Goal: Transaction & Acquisition: Purchase product/service

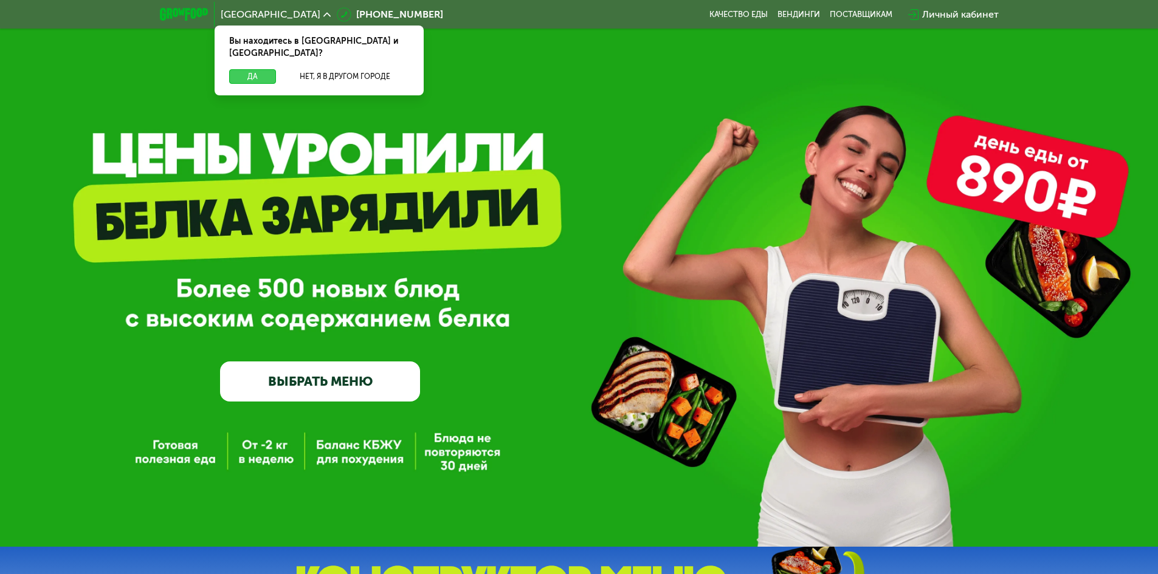
click at [244, 69] on button "Да" at bounding box center [252, 76] width 47 height 15
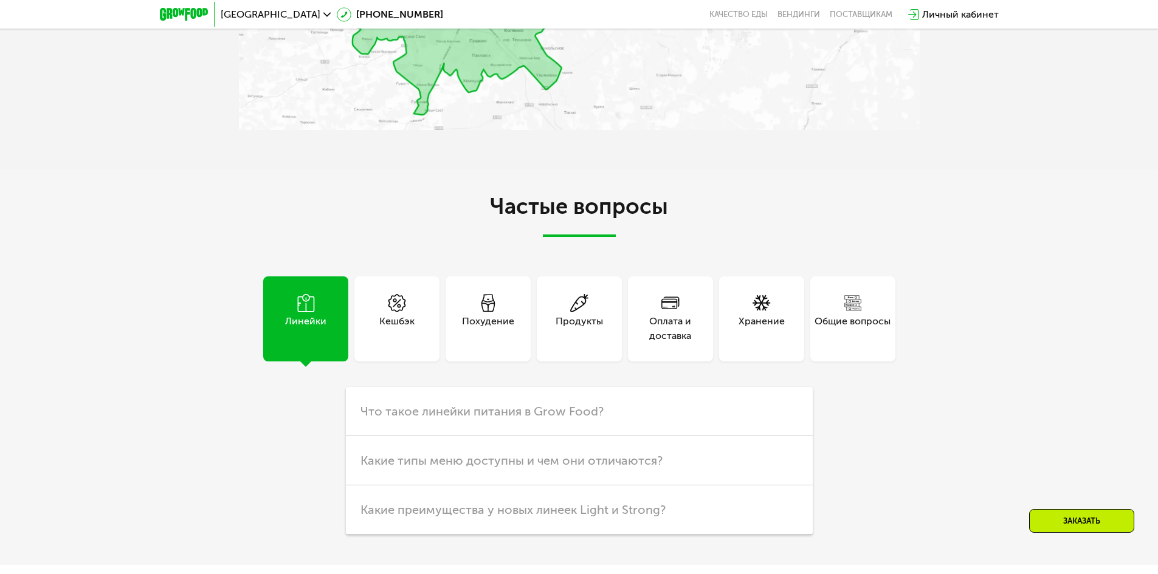
scroll to position [3099, 0]
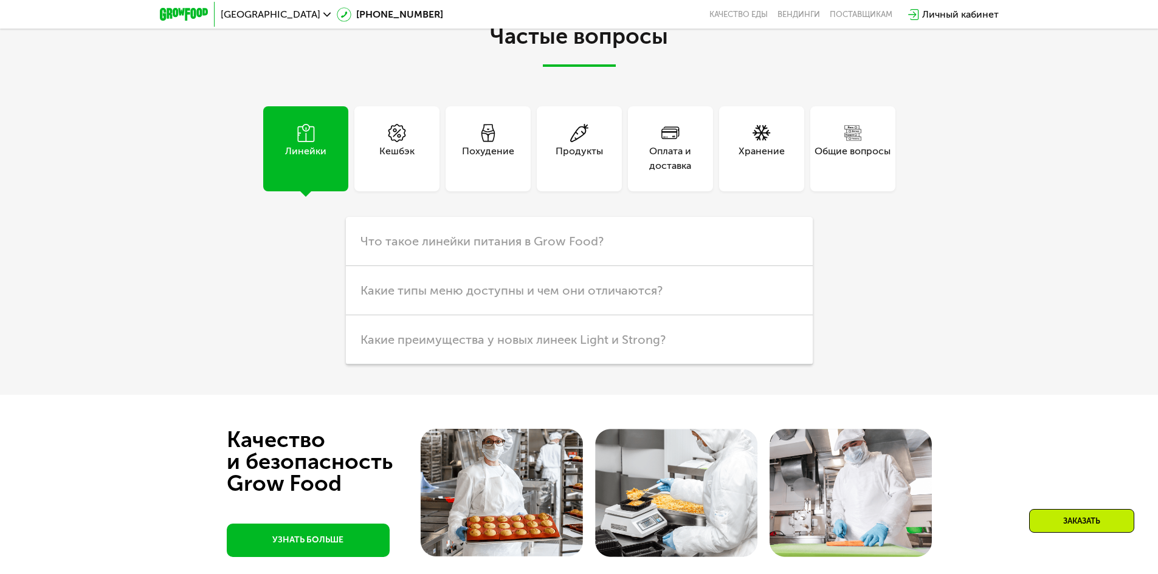
click at [407, 173] on div "Кешбэк" at bounding box center [396, 158] width 35 height 29
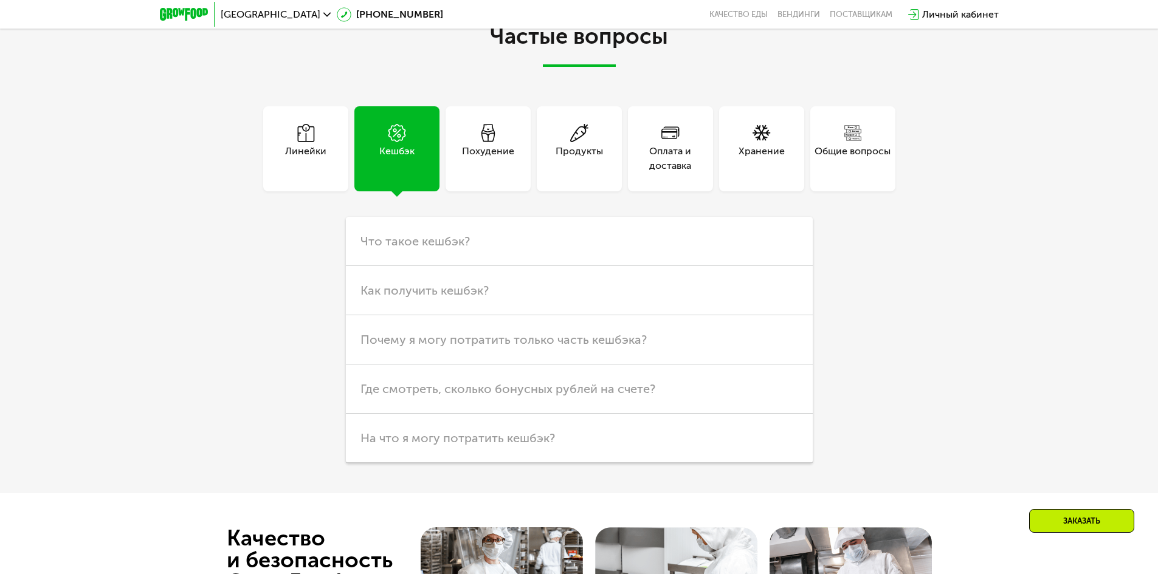
click at [495, 173] on div "Похудение" at bounding box center [488, 158] width 52 height 29
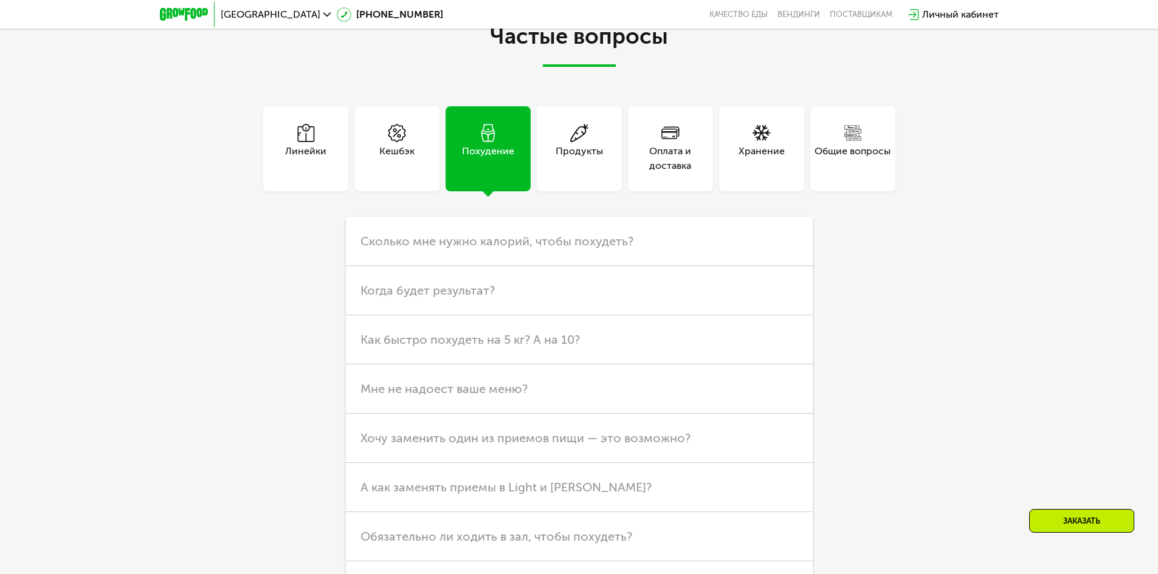
click at [600, 191] on div "Продукты" at bounding box center [579, 148] width 85 height 85
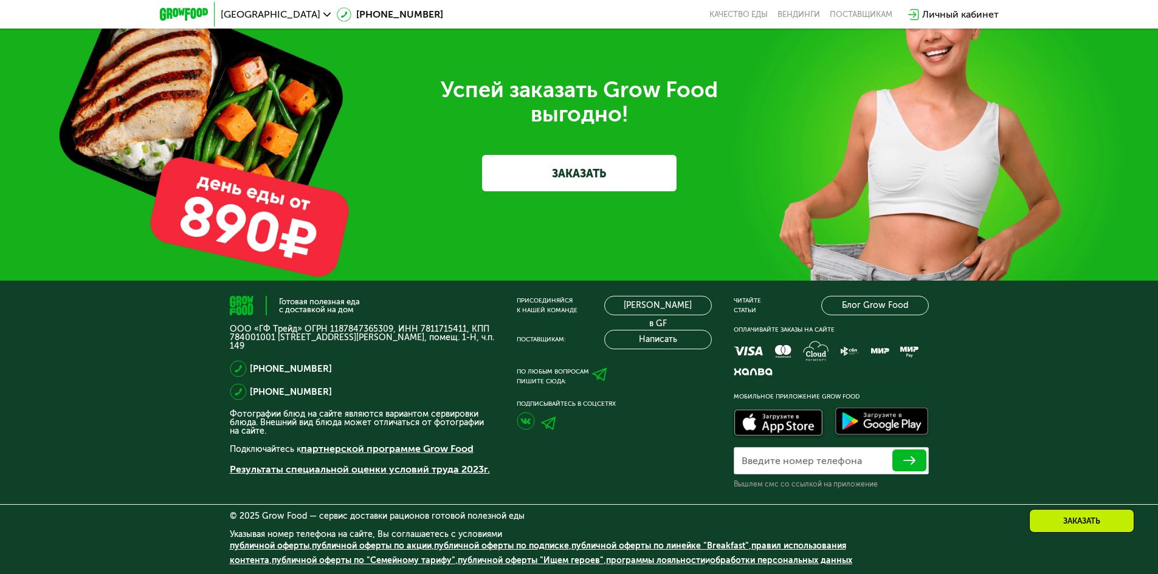
scroll to position [3753, 0]
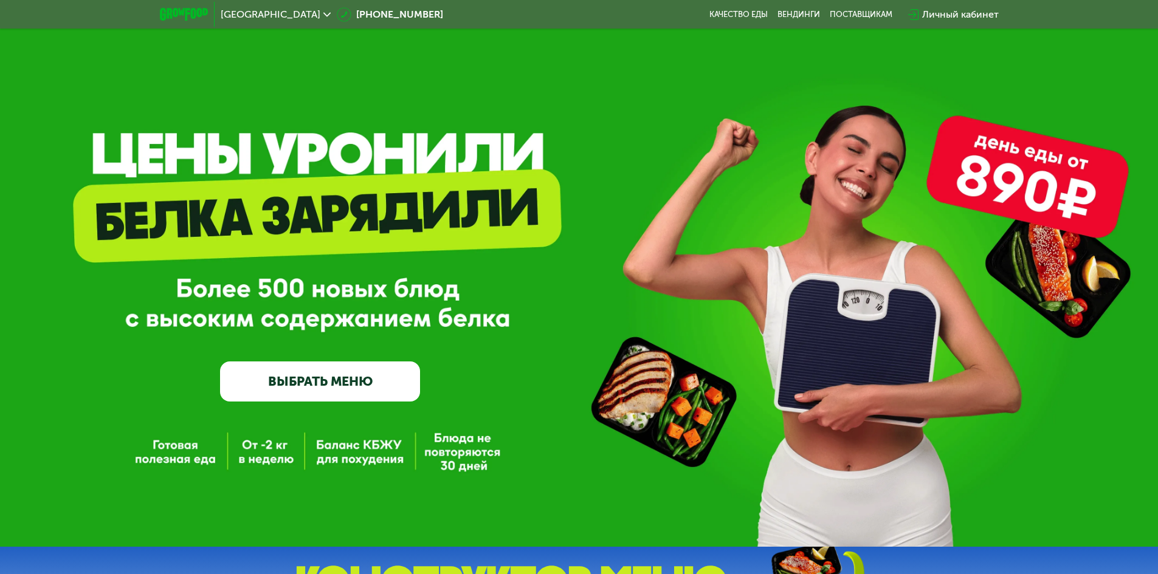
click at [342, 382] on link "ВЫБРАТЬ МЕНЮ" at bounding box center [320, 382] width 200 height 40
